Goal: Task Accomplishment & Management: Complete application form

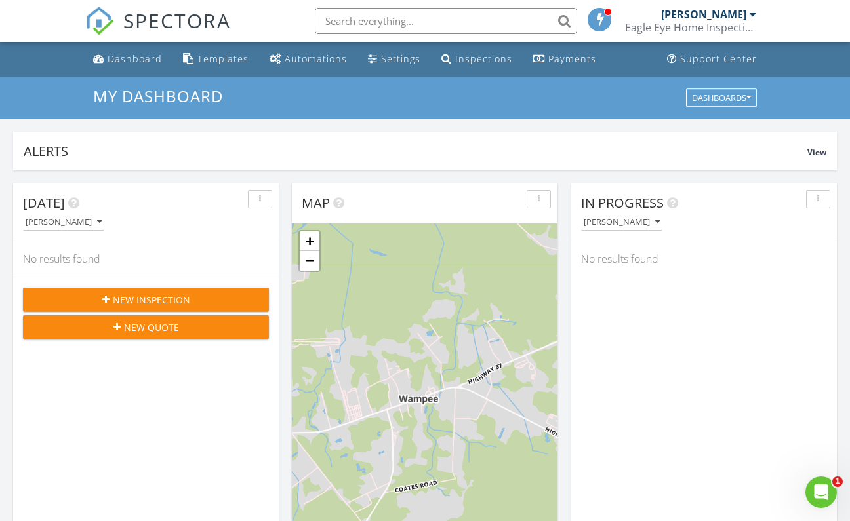
click at [146, 302] on span "New Inspection" at bounding box center [151, 300] width 77 height 14
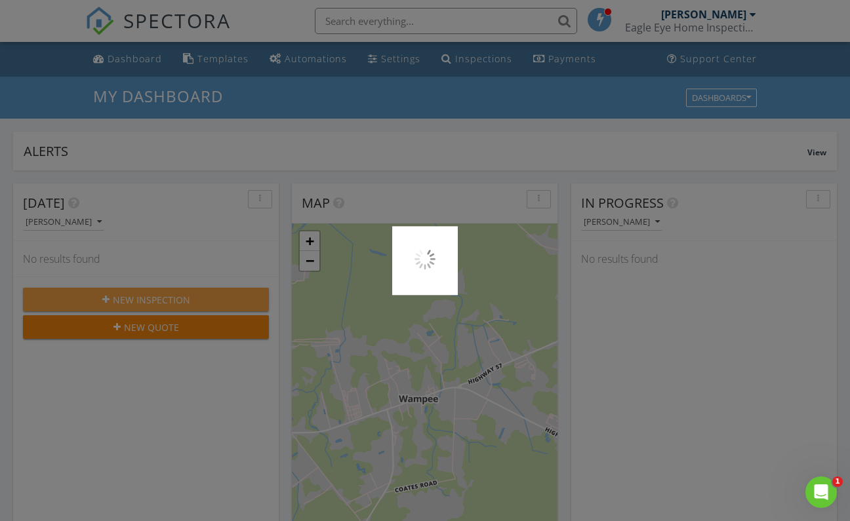
click at [146, 302] on div at bounding box center [425, 260] width 850 height 521
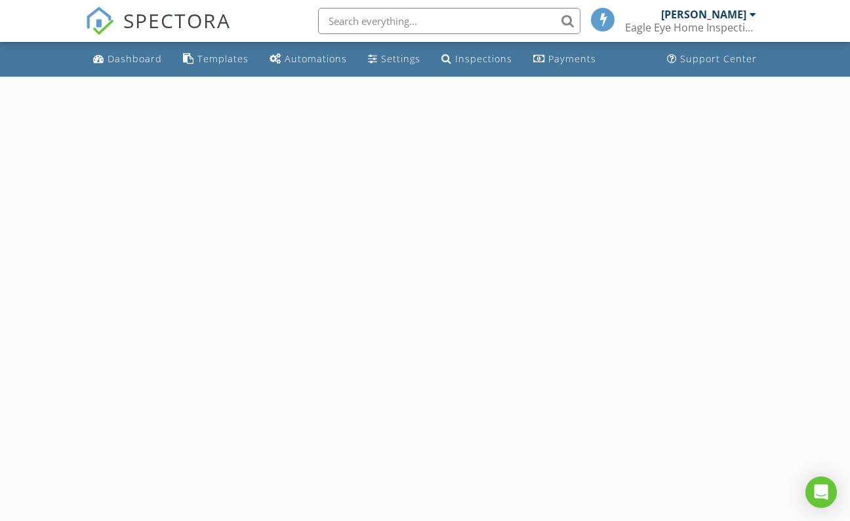
select select "7"
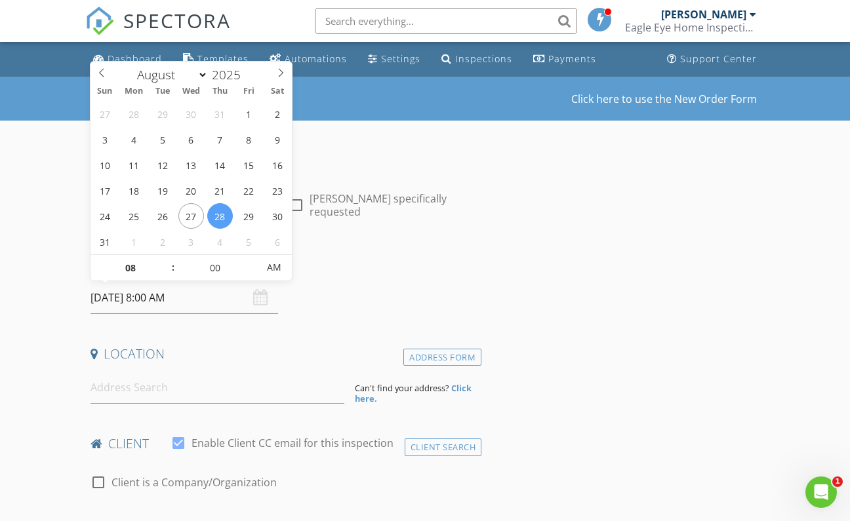
click at [179, 298] on input "08/28/2025 8:00 AM" at bounding box center [184, 298] width 188 height 32
click at [151, 297] on input "08/28/2025 8:00 AM" at bounding box center [184, 298] width 188 height 32
type input "09"
type input "08/28/2025 9:00 AM"
click at [165, 260] on span at bounding box center [166, 261] width 9 height 13
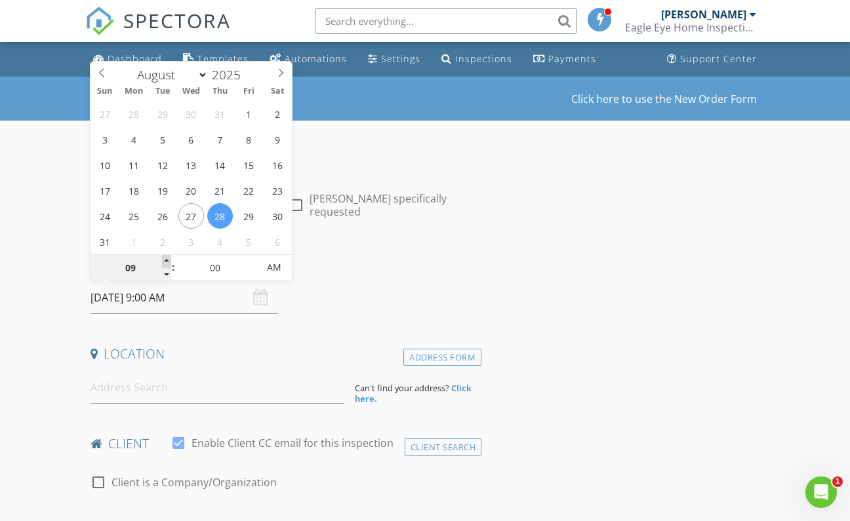
type input "10"
type input "[DATE] 10:00 AM"
click at [165, 260] on span at bounding box center [166, 261] width 9 height 13
click at [142, 395] on input at bounding box center [217, 388] width 254 height 32
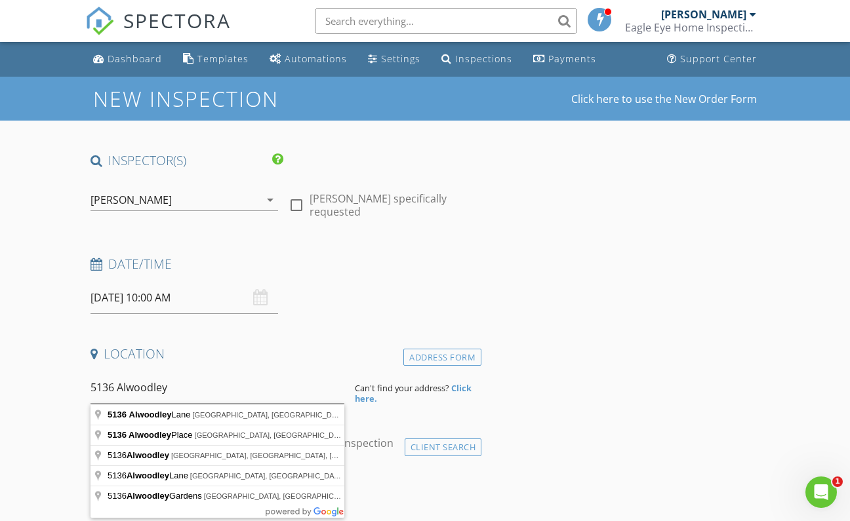
type input "5136 Alwoodley Lane, Myrtle Beach, SC, USA"
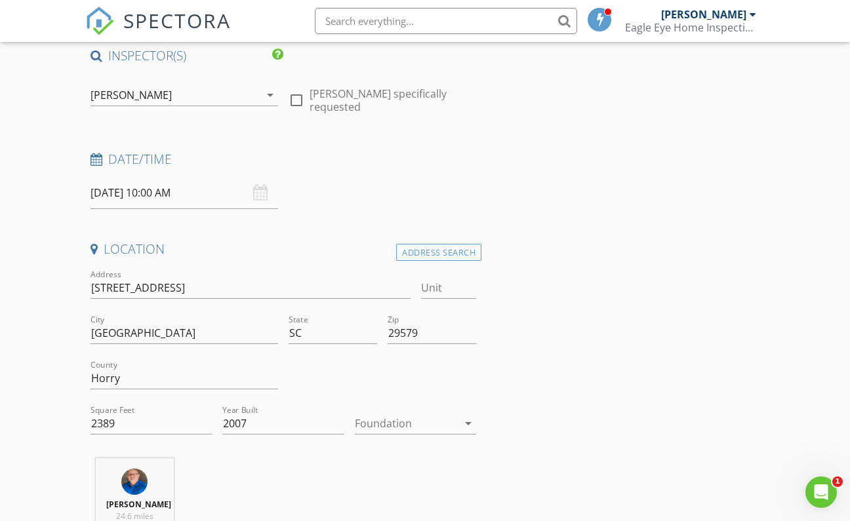
scroll to position [153, 0]
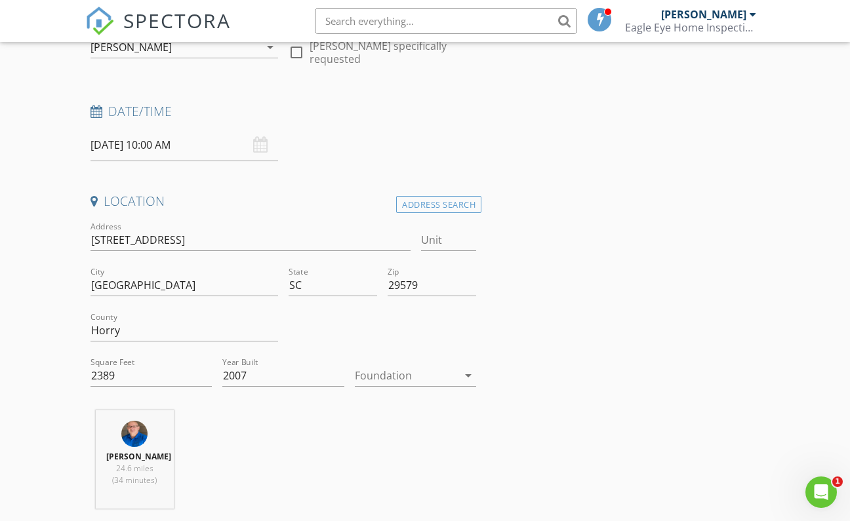
click at [466, 374] on icon "arrow_drop_down" at bounding box center [468, 376] width 16 height 16
click at [399, 444] on div "Slab" at bounding box center [415, 444] width 101 height 16
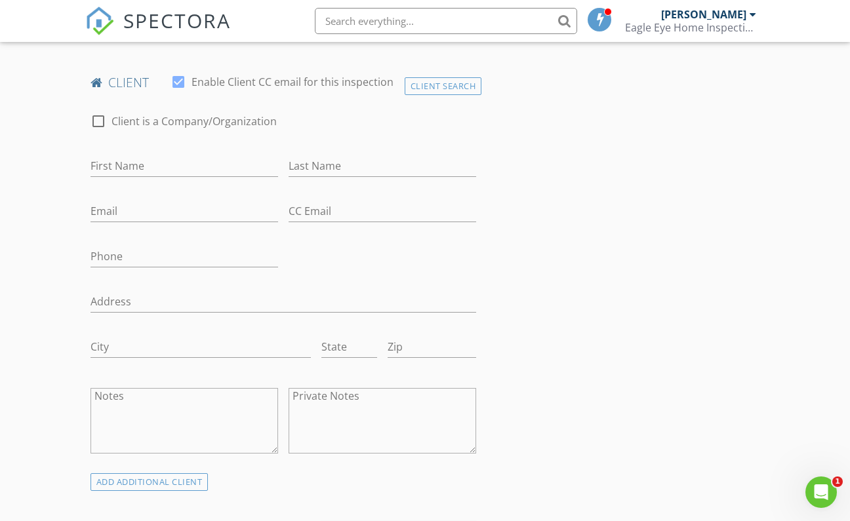
scroll to position [680, 0]
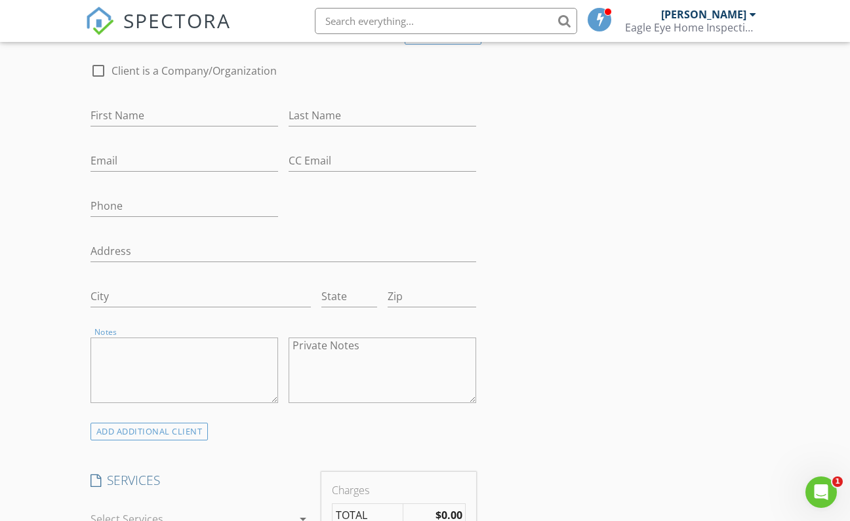
click at [141, 355] on textarea "Notes" at bounding box center [184, 371] width 188 height 66
paste textarea "SGHO2400118-00"
click at [128, 348] on textarea "Policy#SGHO2400118-00" at bounding box center [184, 371] width 188 height 66
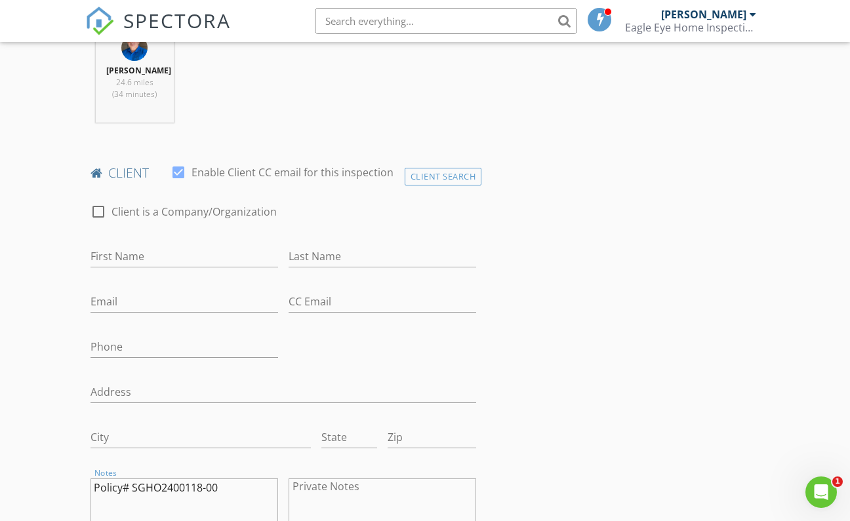
scroll to position [525, 0]
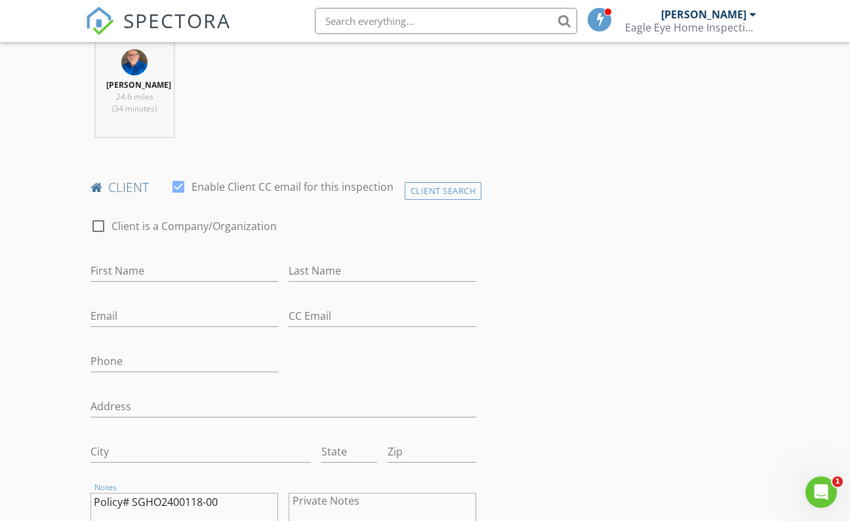
type textarea "Policy# SGHO2400118-00"
click at [104, 225] on div at bounding box center [98, 226] width 22 height 22
checkbox input "true"
click at [115, 266] on input "Enable Client CC email for this inspection" at bounding box center [283, 271] width 386 height 22
type input "Arcadian Risk Managers"
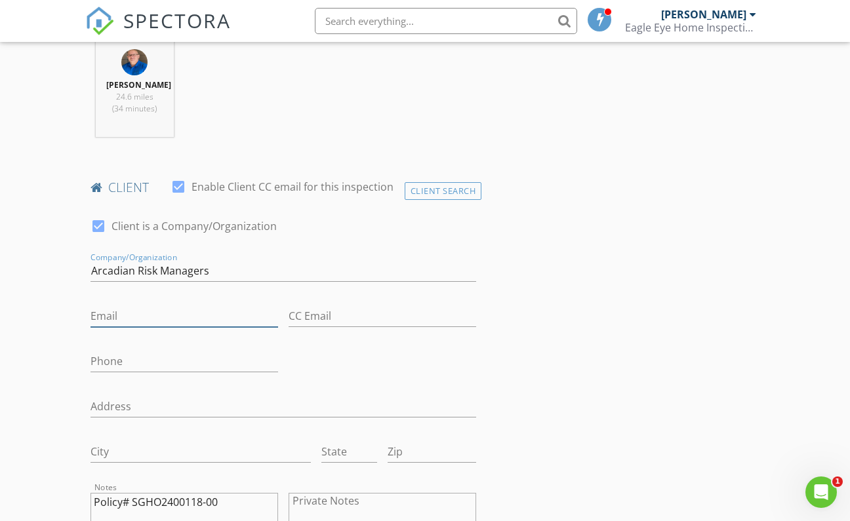
type input "karen@arcadianrisk.com"
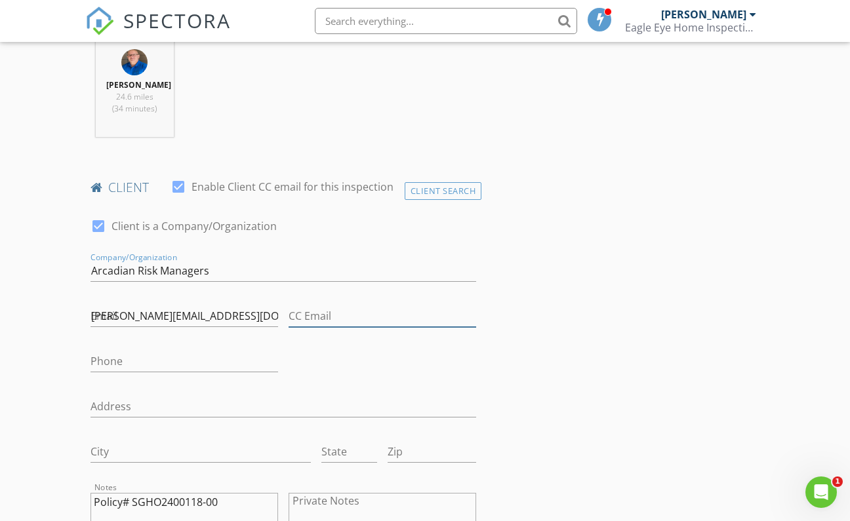
type input "karen@arcadianrisk.com"
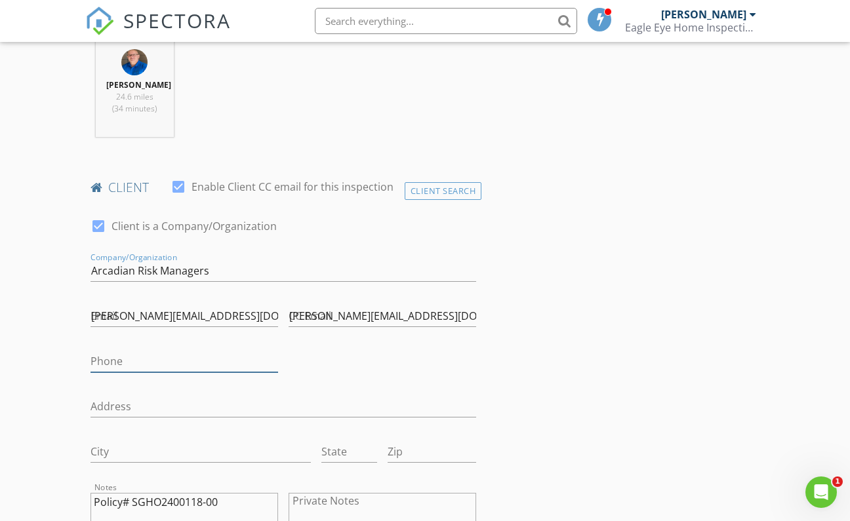
type input "843-449-2491"
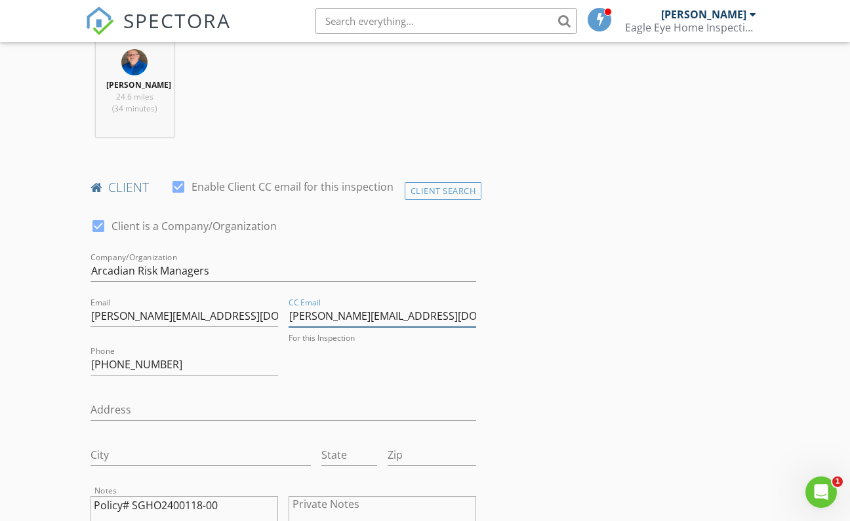
drag, startPoint x: 438, startPoint y: 313, endPoint x: 262, endPoint y: 315, distance: 175.7
click at [262, 315] on div "check_box Client is a Company/Organization Company/Organization Arcadian Risk M…" at bounding box center [283, 393] width 397 height 376
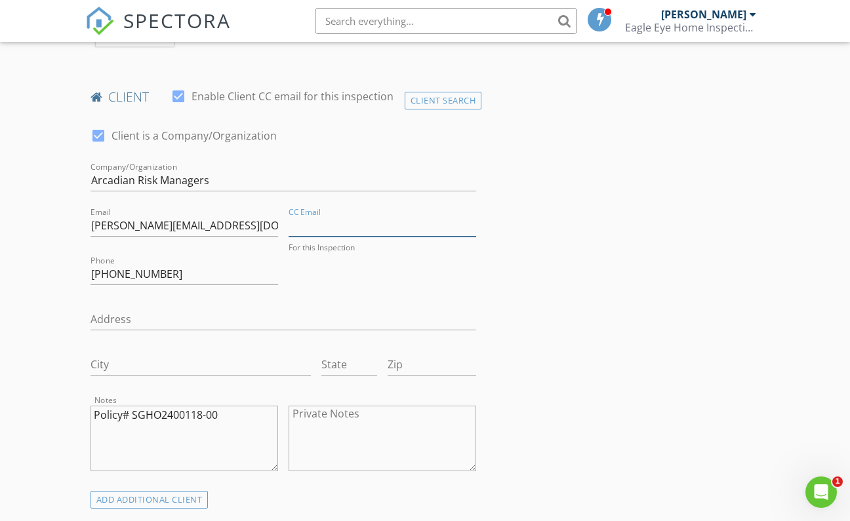
scroll to position [638, 0]
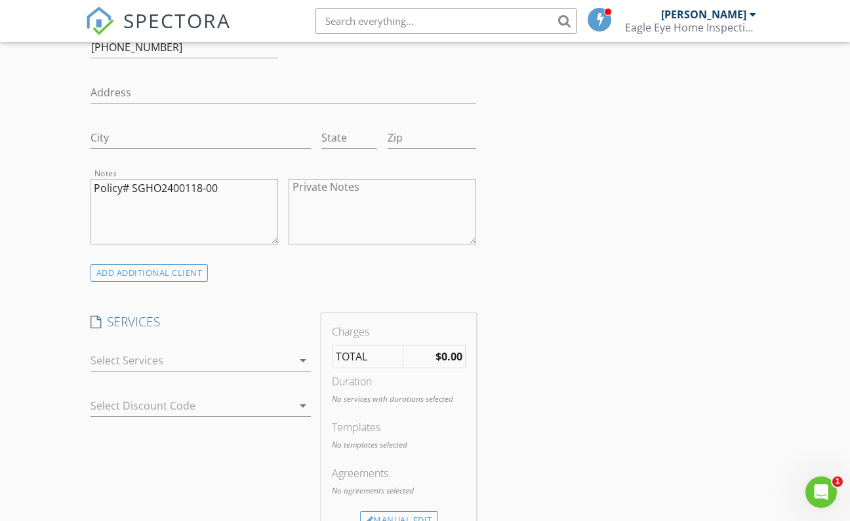
click at [290, 361] on div at bounding box center [191, 360] width 203 height 21
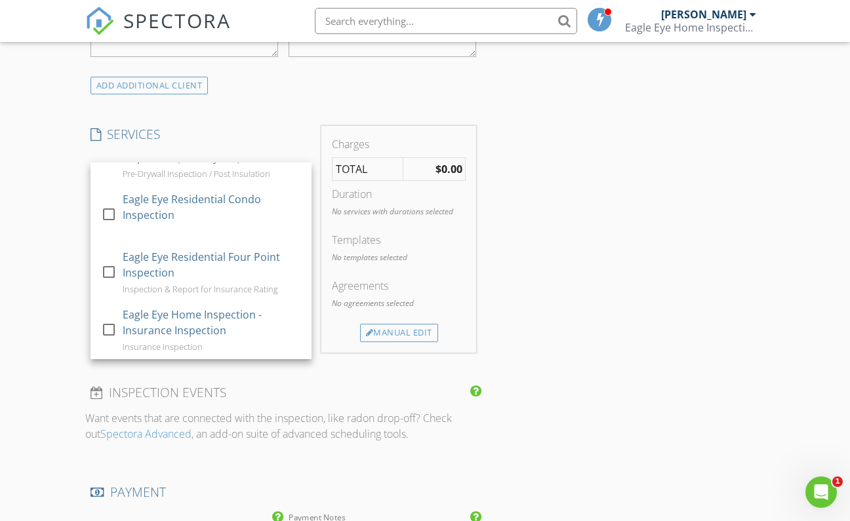
scroll to position [1101, 0]
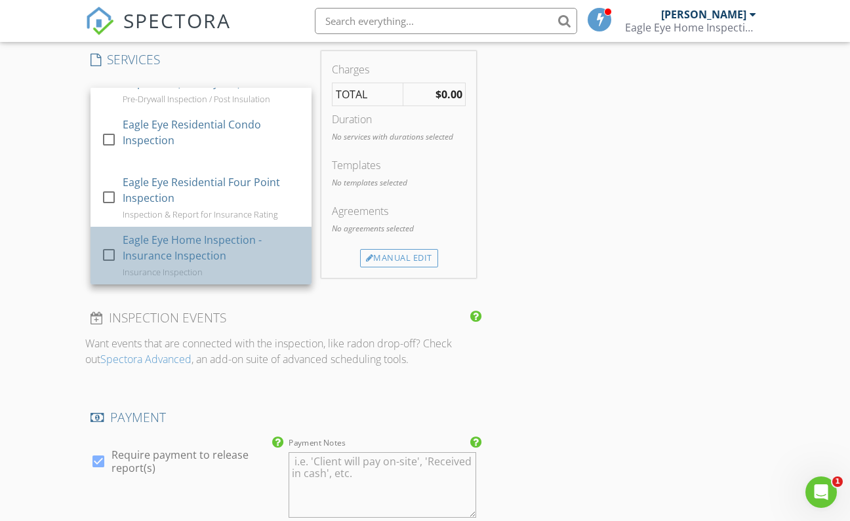
click at [211, 245] on div "Eagle Eye Home Inspection - Insurance Inspection" at bounding box center [212, 247] width 178 height 31
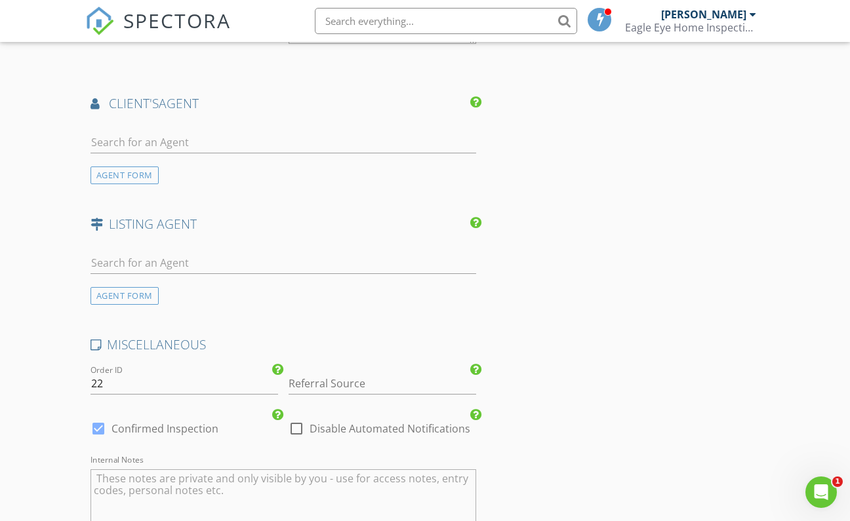
scroll to position [1998, 0]
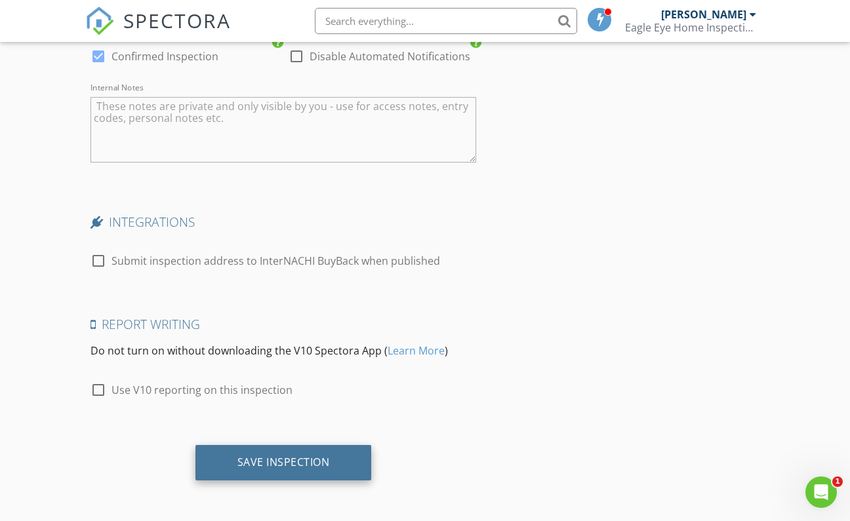
click at [324, 461] on div "Save Inspection" at bounding box center [283, 462] width 92 height 13
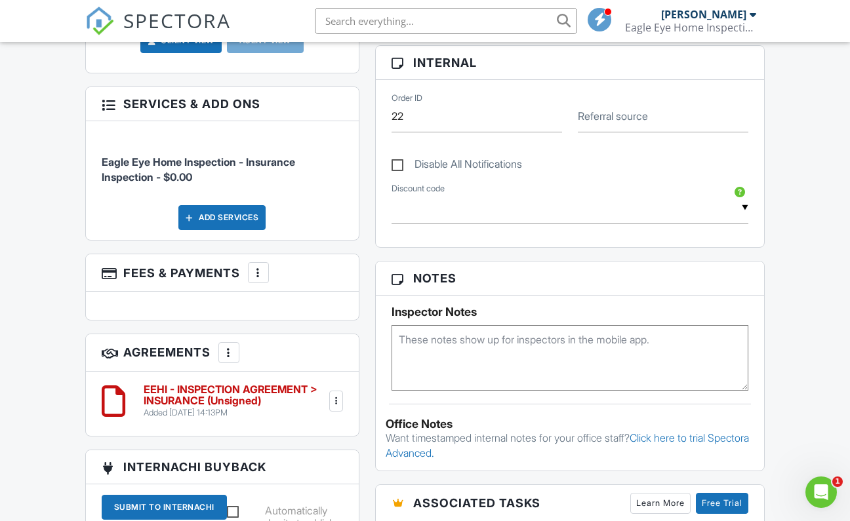
scroll to position [615, 0]
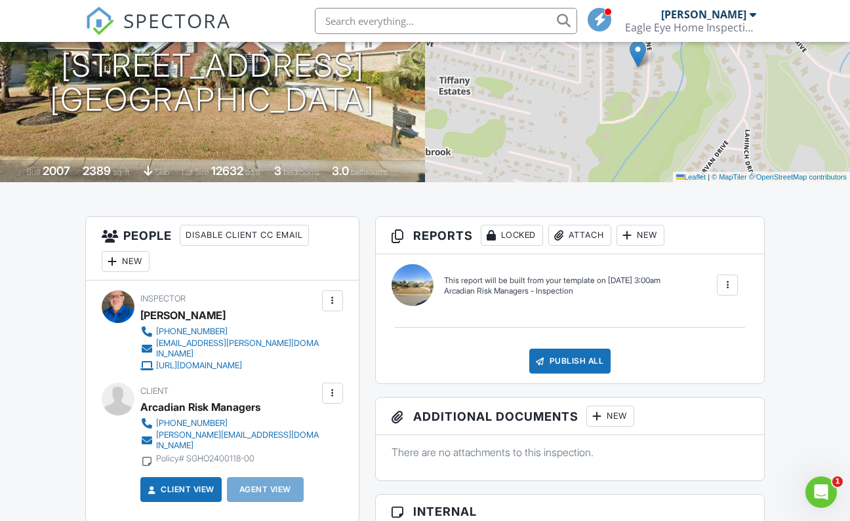
scroll to position [159, 0]
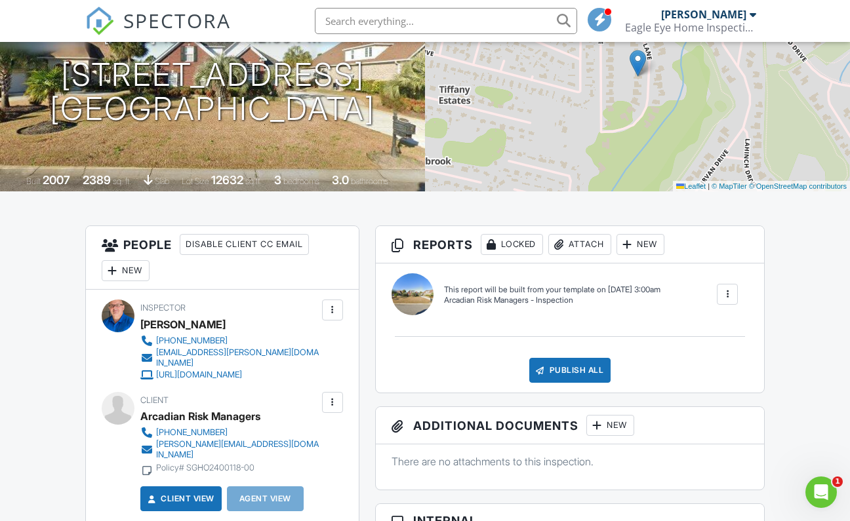
click at [727, 292] on div at bounding box center [727, 294] width 13 height 13
click at [704, 342] on div "Build Now" at bounding box center [701, 340] width 64 height 16
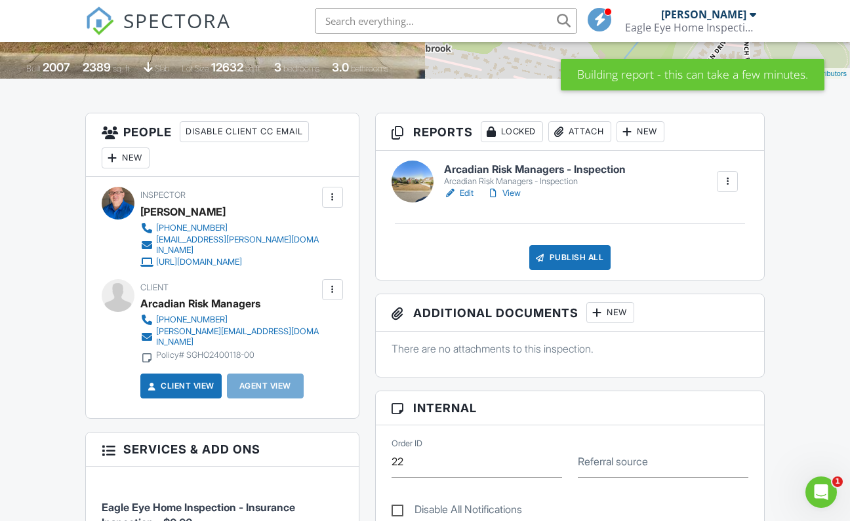
scroll to position [275, 0]
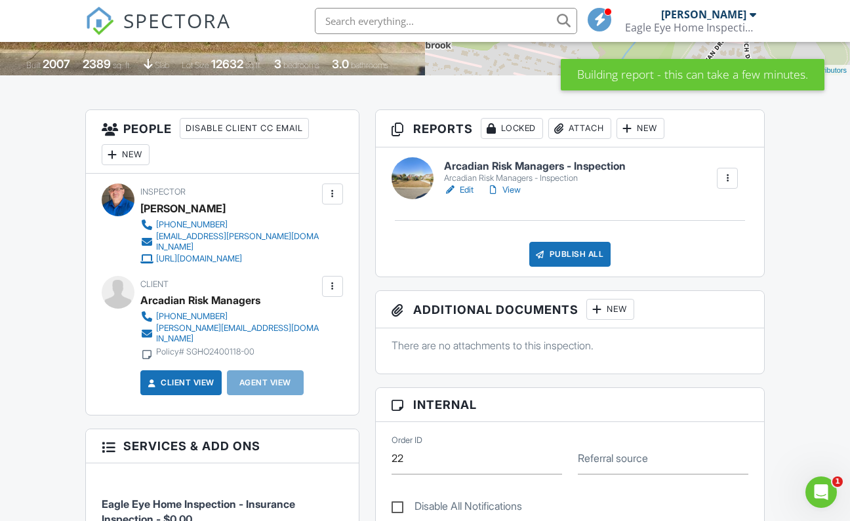
click at [468, 191] on link "Edit" at bounding box center [459, 190] width 30 height 13
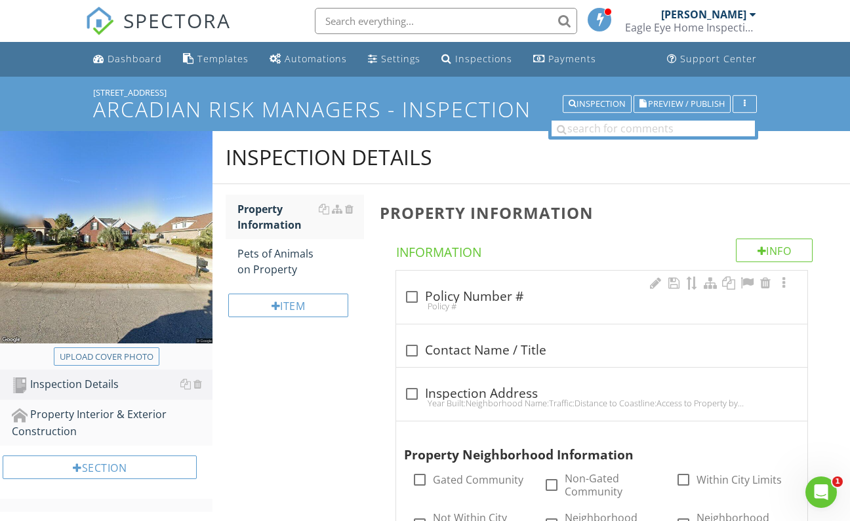
click at [410, 300] on div "check_box_outline_blank Policy Number # Policy #" at bounding box center [601, 301] width 395 height 29
checkbox input "true"
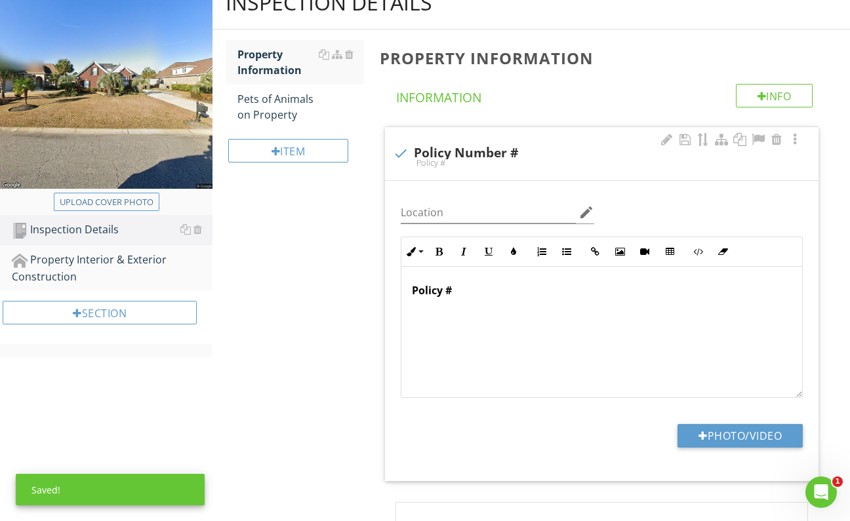
scroll to position [165, 0]
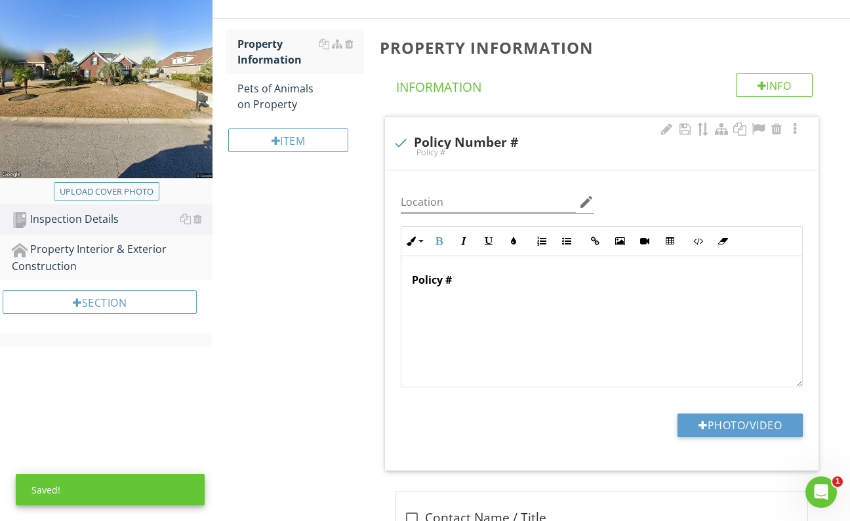
click at [483, 286] on p "Policy #" at bounding box center [602, 280] width 380 height 16
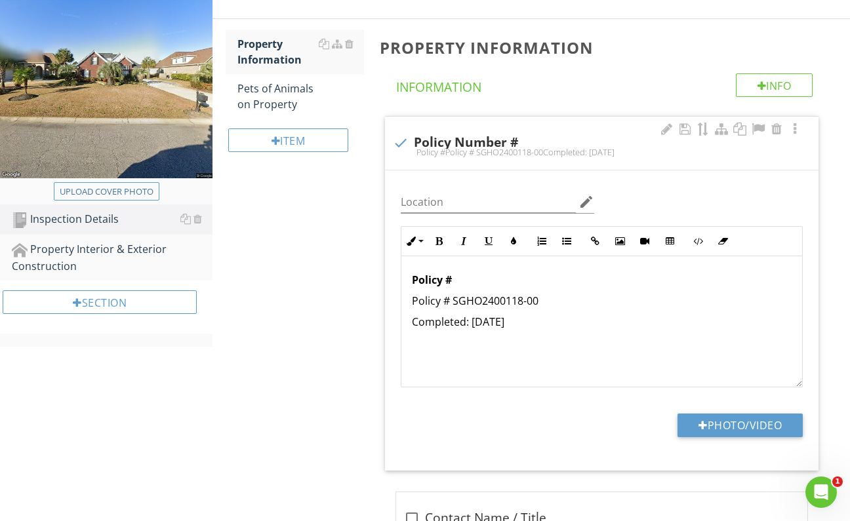
drag, startPoint x: 530, startPoint y: 320, endPoint x: 394, endPoint y: 319, distance: 136.4
click at [394, 319] on div "Inline Style XLarge Large Normal Small Light Small/Light Bold Italic Underline …" at bounding box center [602, 306] width 418 height 161
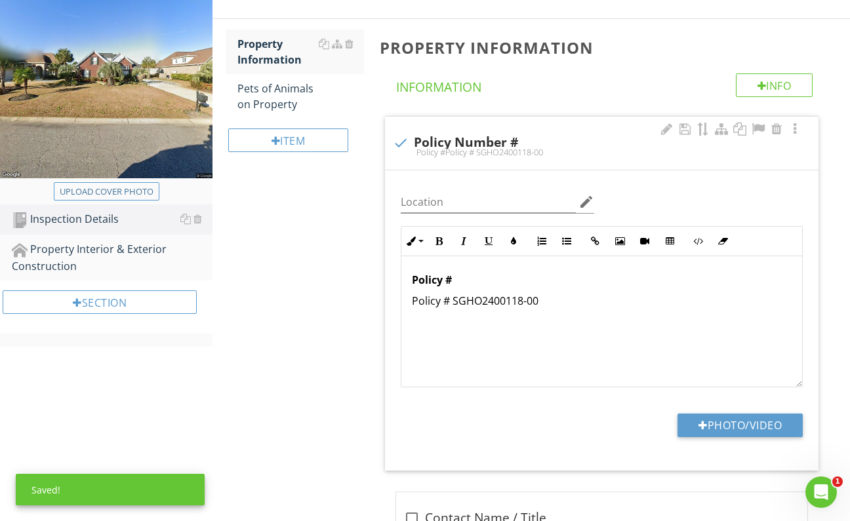
click at [454, 304] on p "Policy # SGHO2400118-00" at bounding box center [602, 301] width 380 height 16
drag, startPoint x: 553, startPoint y: 279, endPoint x: 447, endPoint y: 243, distance: 112.2
click at [459, 279] on p "Policy # SGHO2400118-00" at bounding box center [602, 280] width 380 height 16
click at [439, 242] on icon "button" at bounding box center [438, 241] width 9 height 9
drag, startPoint x: 587, startPoint y: 288, endPoint x: 458, endPoint y: 300, distance: 129.1
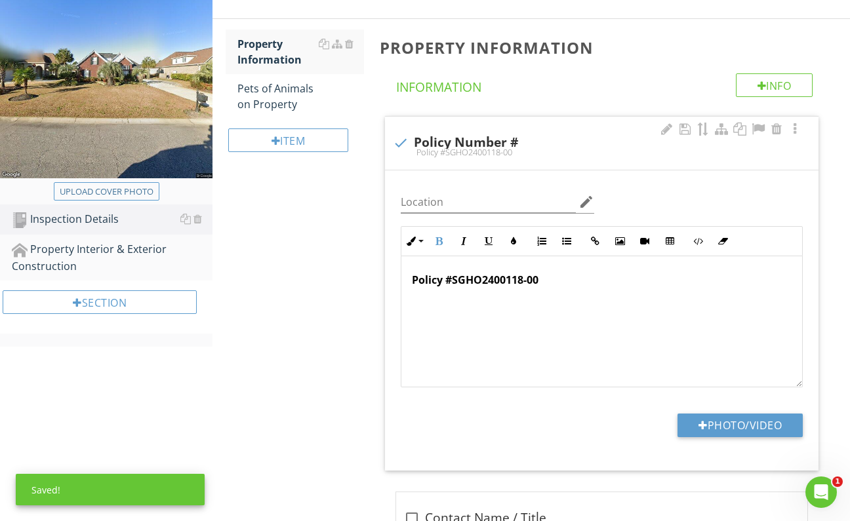
click at [586, 288] on div "Policy # SGHO2400118-00" at bounding box center [601, 321] width 401 height 131
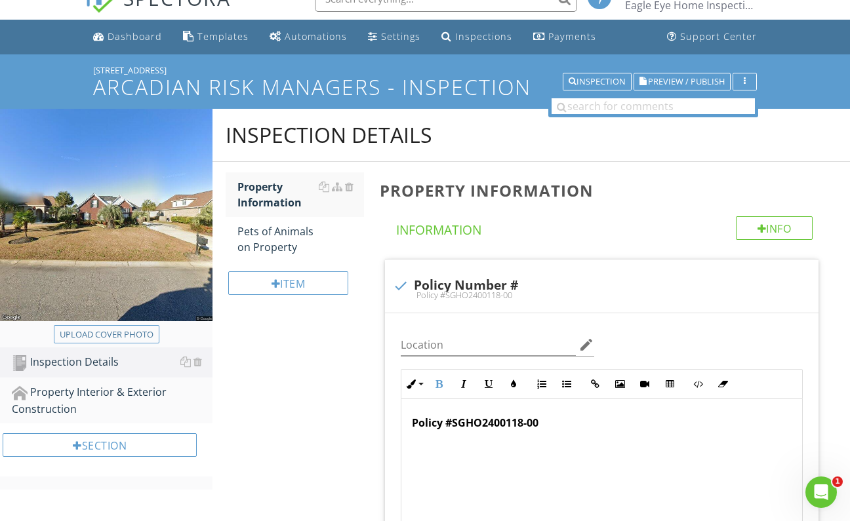
scroll to position [0, 0]
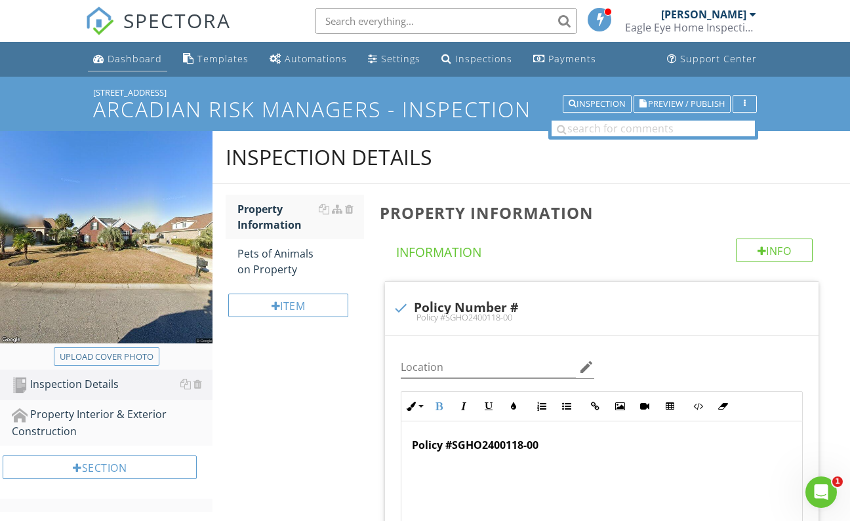
click at [132, 64] on div "Dashboard" at bounding box center [135, 58] width 54 height 12
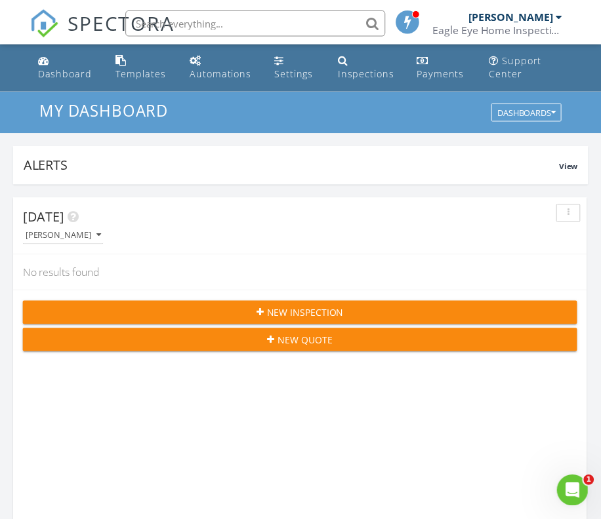
scroll to position [2243, 601]
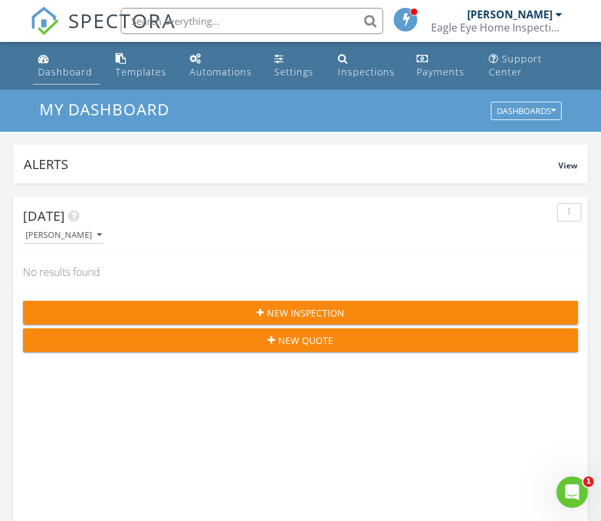
click at [66, 75] on div "Dashboard" at bounding box center [65, 72] width 54 height 12
click at [77, 75] on div "Dashboard" at bounding box center [65, 72] width 54 height 12
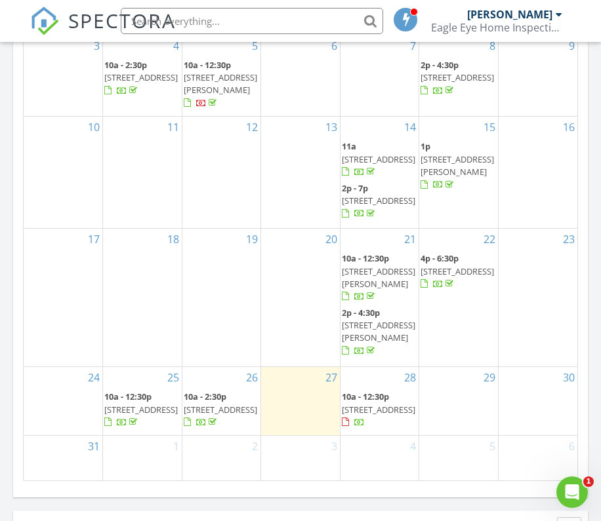
scroll to position [1521, 0]
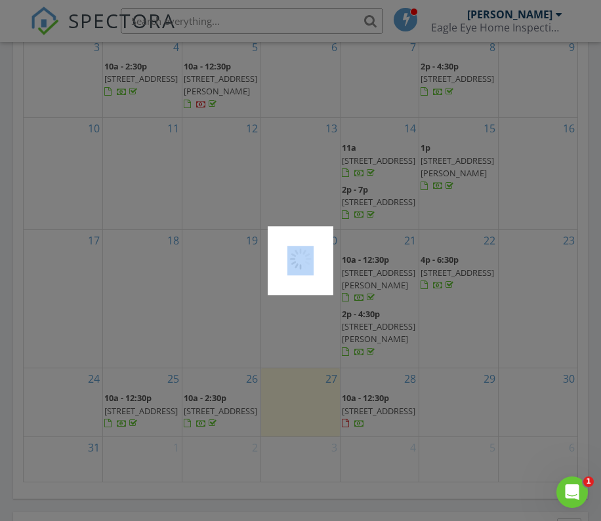
click at [113, 430] on div at bounding box center [300, 260] width 601 height 521
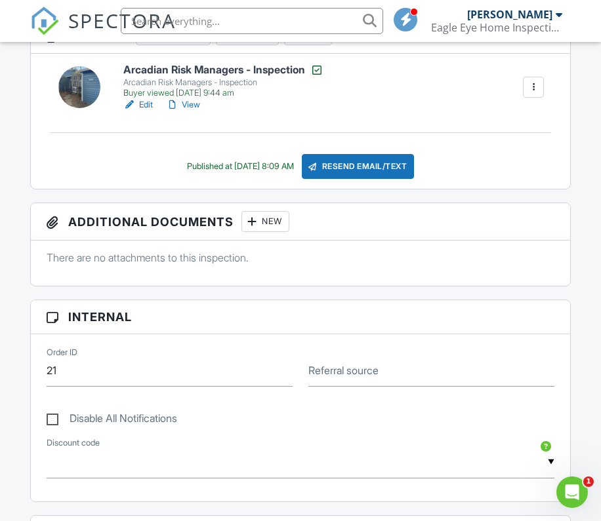
scroll to position [386, 0]
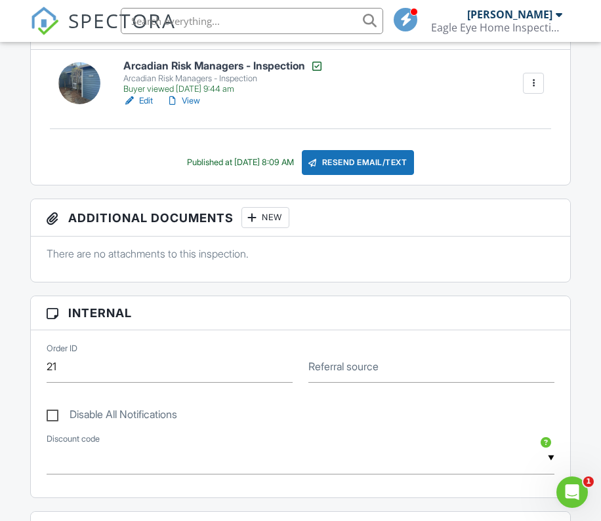
click at [197, 102] on link "View" at bounding box center [183, 100] width 34 height 13
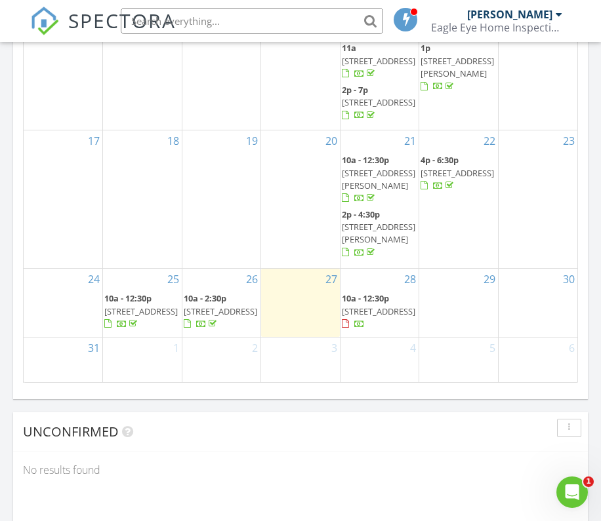
scroll to position [1622, 0]
click at [555, 16] on div "[PERSON_NAME]" at bounding box center [514, 14] width 95 height 13
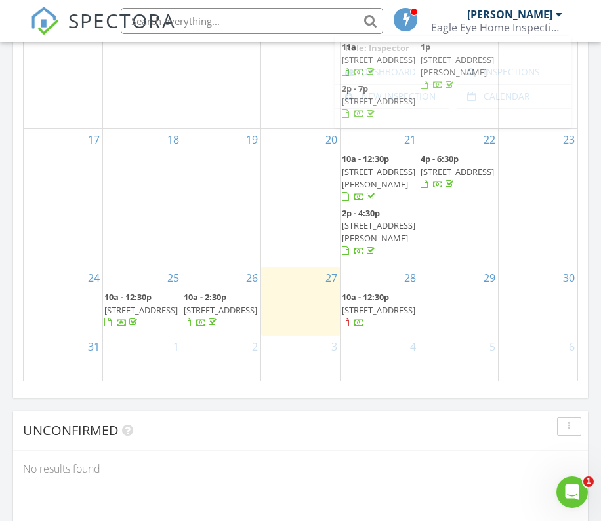
click at [555, 16] on div "[PERSON_NAME]" at bounding box center [514, 14] width 95 height 13
click at [559, 15] on div at bounding box center [558, 14] width 7 height 10
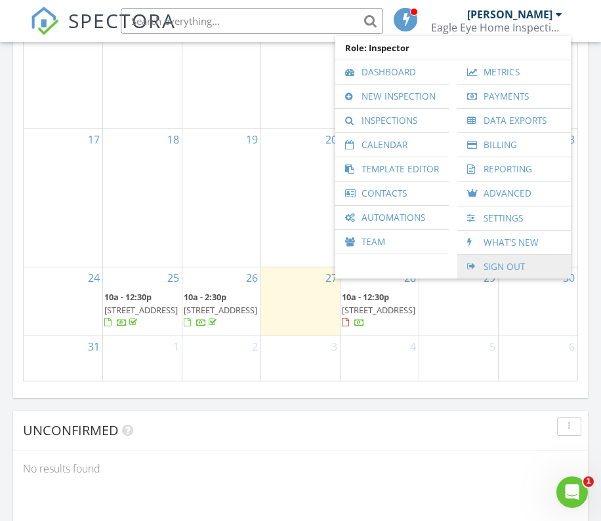
click at [499, 264] on link "Sign Out" at bounding box center [514, 267] width 100 height 24
